Goal: Check status: Check status

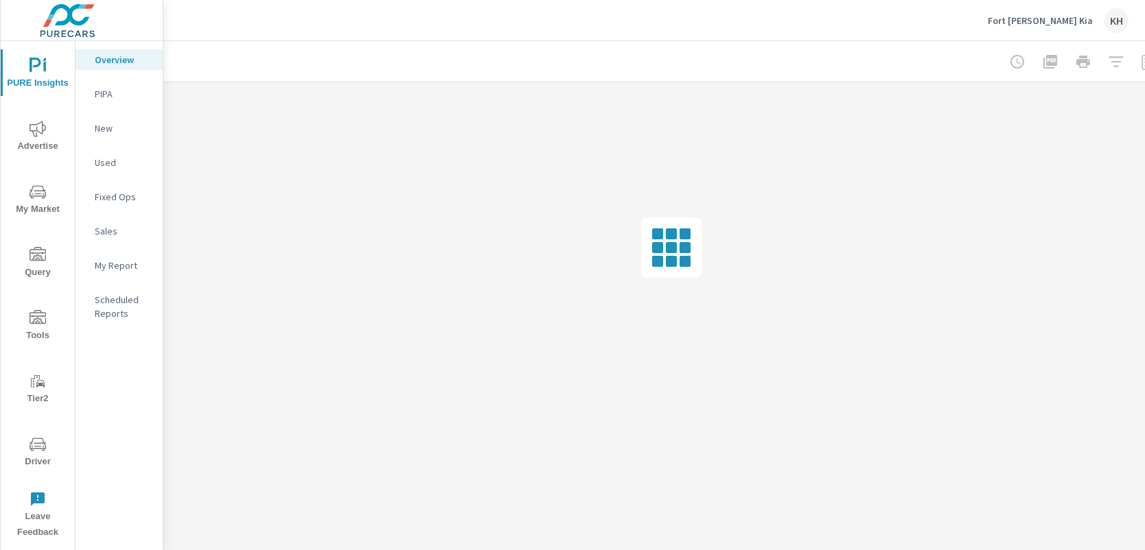
click at [40, 446] on icon "nav menu" at bounding box center [37, 446] width 7 height 1
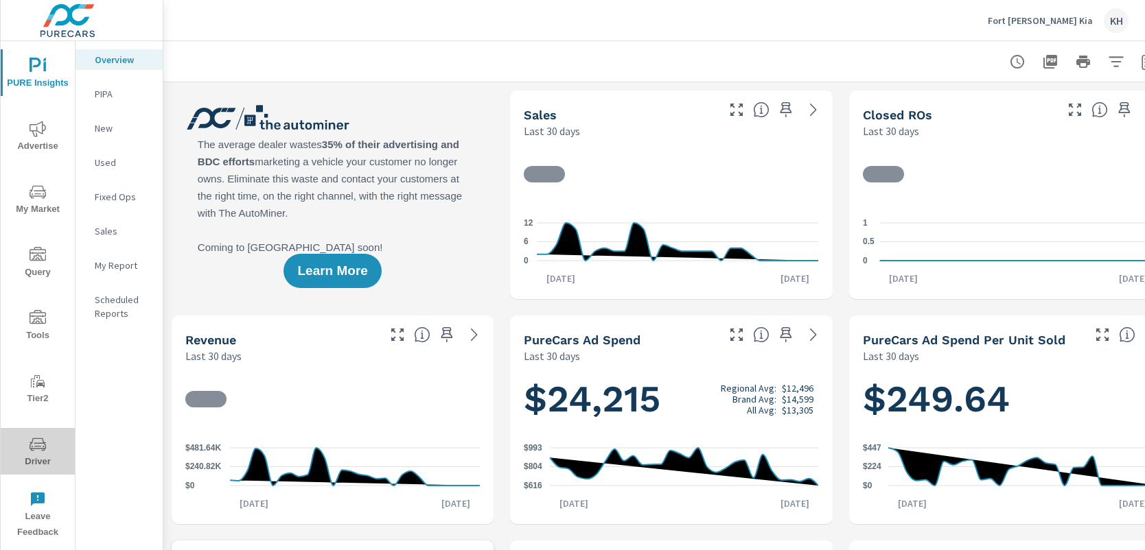
click at [30, 448] on icon "nav menu" at bounding box center [38, 444] width 16 height 13
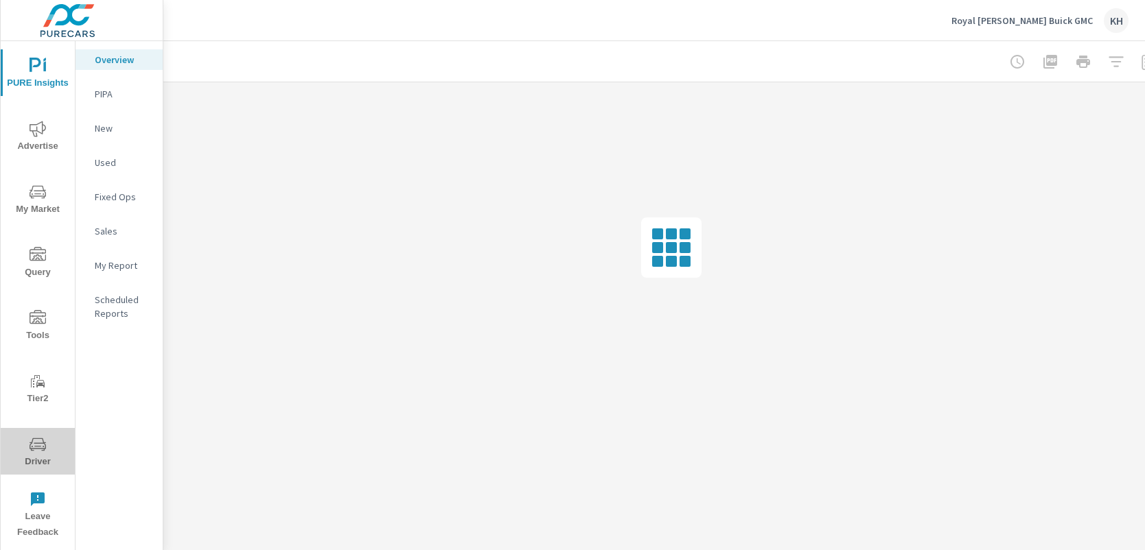
click at [32, 450] on icon "nav menu" at bounding box center [38, 444] width 16 height 13
